Goal: Information Seeking & Learning: Check status

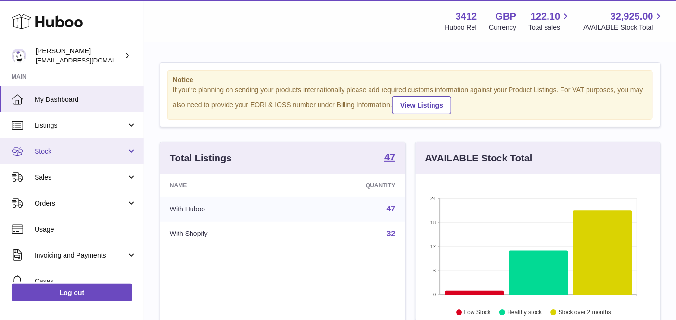
click at [84, 155] on span "Stock" at bounding box center [81, 151] width 92 height 9
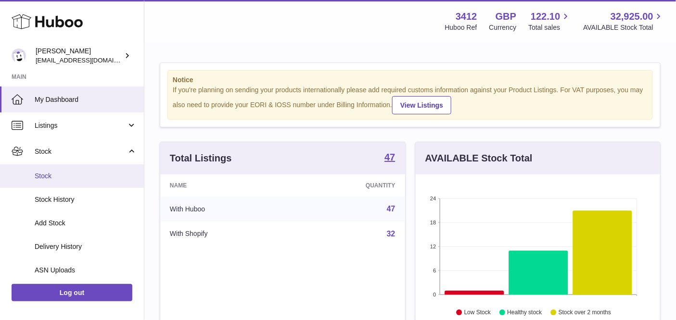
click at [81, 177] on span "Stock" at bounding box center [86, 176] width 102 height 9
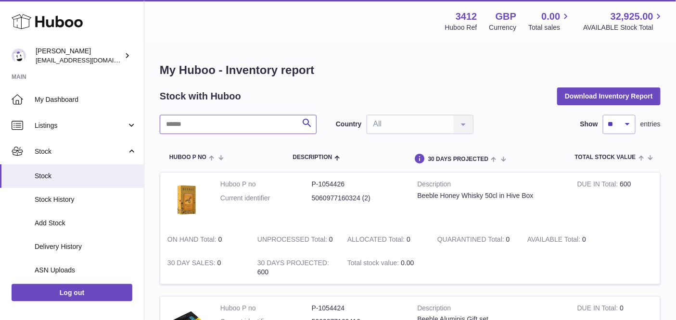
click at [226, 129] on input "text" at bounding box center [238, 124] width 157 height 19
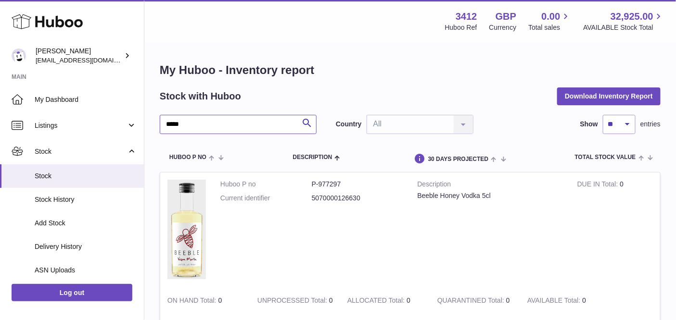
type input "*****"
click at [85, 174] on span "Stock" at bounding box center [86, 176] width 102 height 9
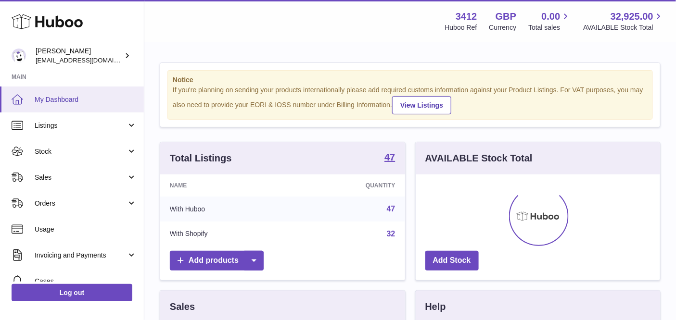
scroll to position [150, 245]
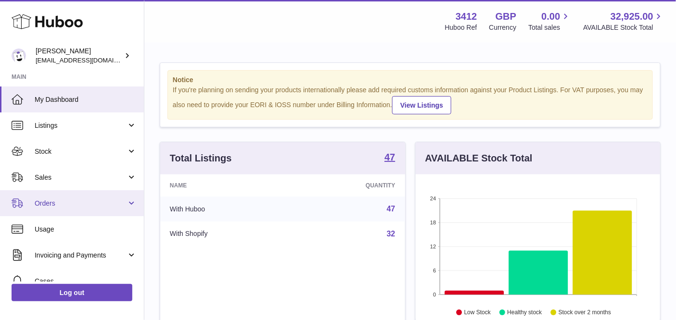
click at [66, 196] on link "Orders" at bounding box center [72, 203] width 144 height 26
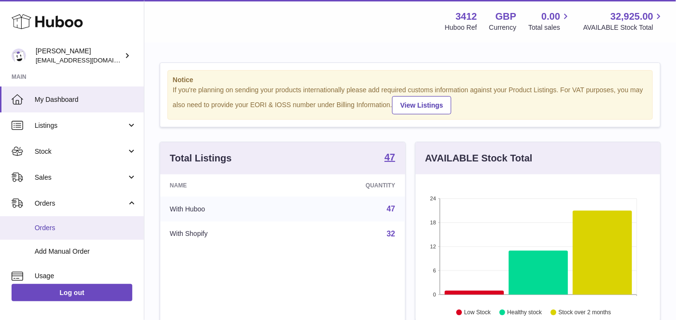
click at [65, 221] on link "Orders" at bounding box center [72, 228] width 144 height 24
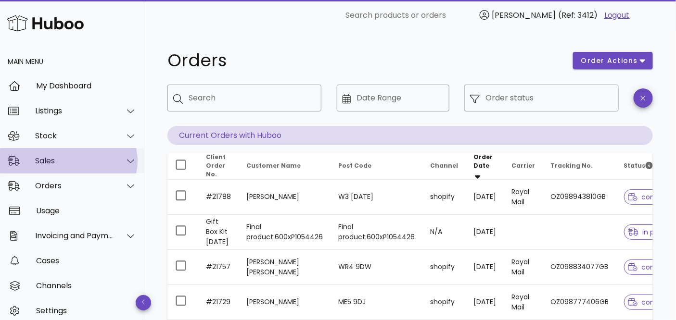
click at [72, 165] on div "Sales" at bounding box center [74, 160] width 78 height 9
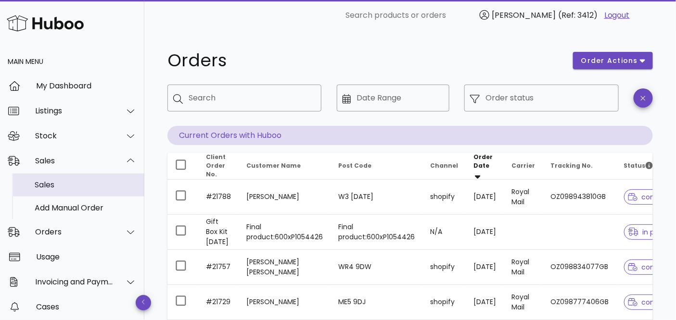
click at [67, 182] on div "Sales" at bounding box center [86, 184] width 102 height 9
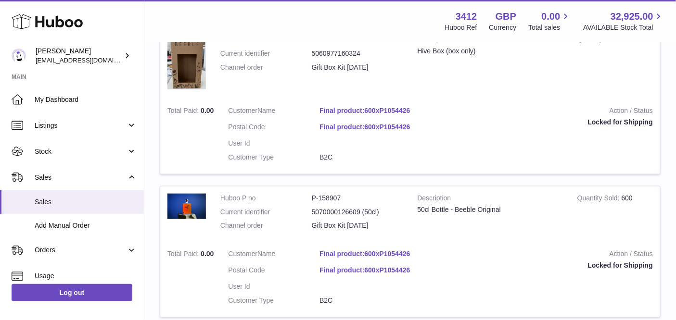
scroll to position [217, 0]
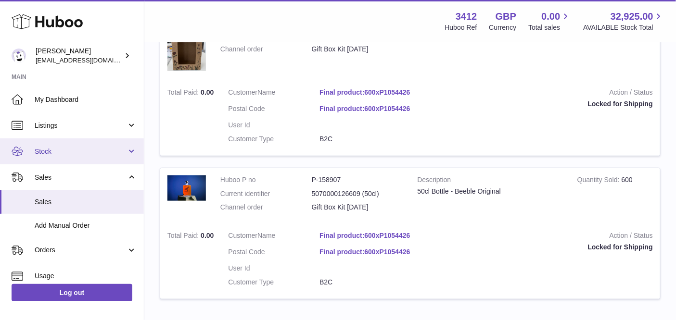
click at [66, 160] on link "Stock" at bounding box center [72, 152] width 144 height 26
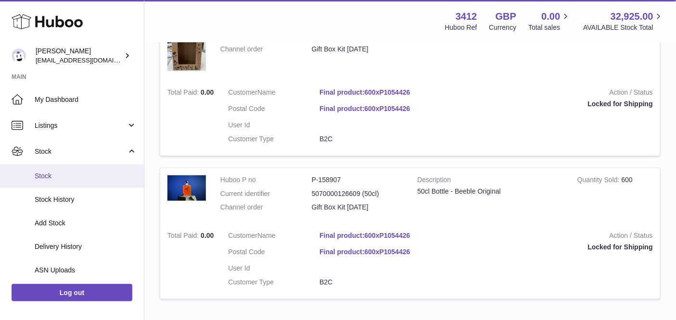
click at [69, 174] on span "Stock" at bounding box center [86, 176] width 102 height 9
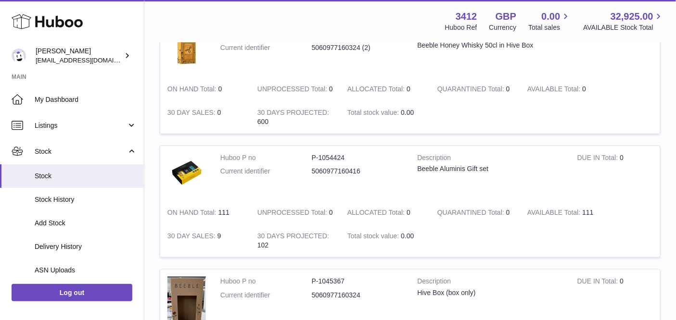
scroll to position [338, 0]
